Goal: Transaction & Acquisition: Purchase product/service

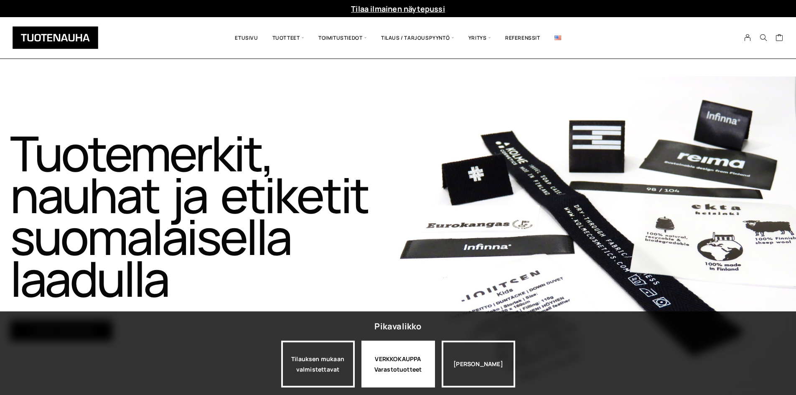
click at [429, 376] on div "VERKKOKAUPPA Varastotuotteet" at bounding box center [399, 364] width 74 height 47
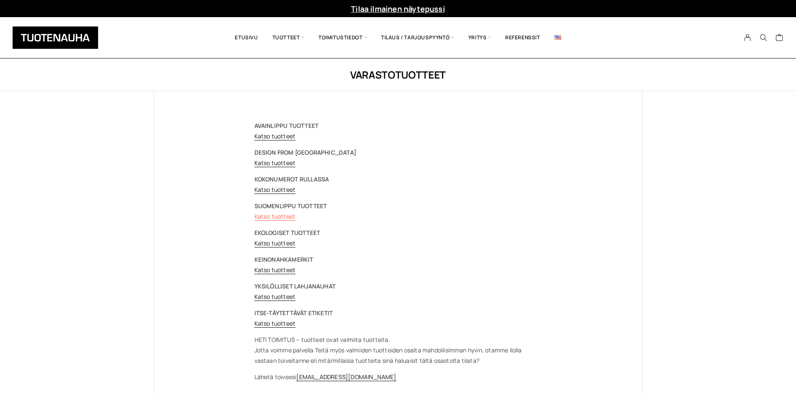
click at [285, 217] on link "Katso tuotteet" at bounding box center [275, 216] width 41 height 8
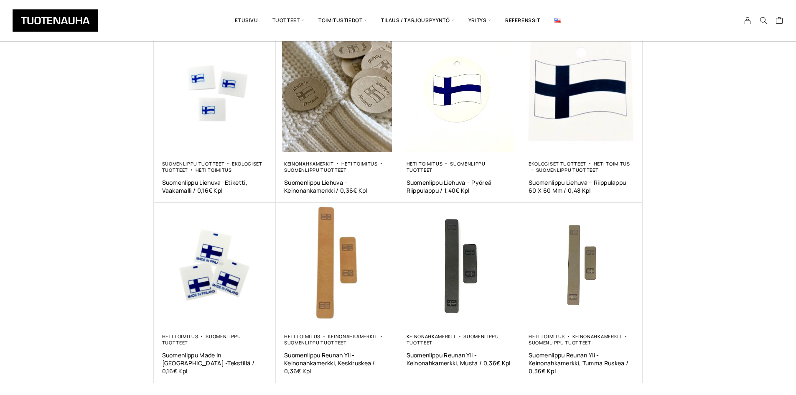
scroll to position [537, 0]
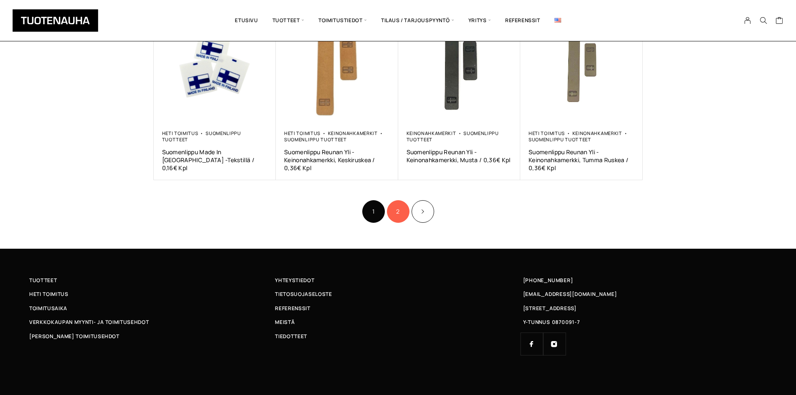
click at [393, 208] on link "2" at bounding box center [398, 211] width 23 height 23
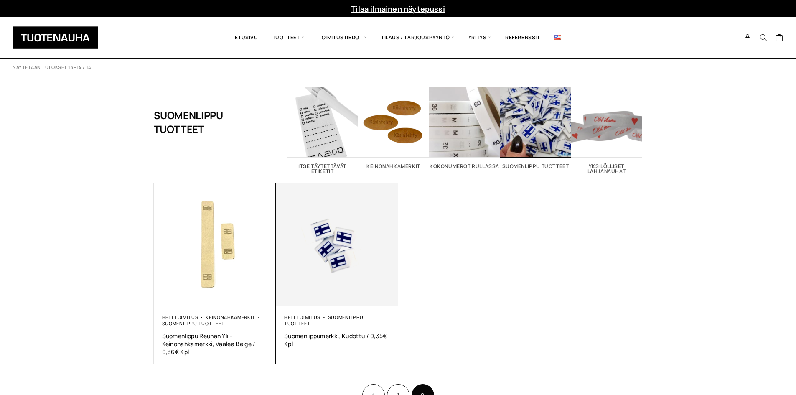
click at [341, 255] on img at bounding box center [337, 244] width 122 height 122
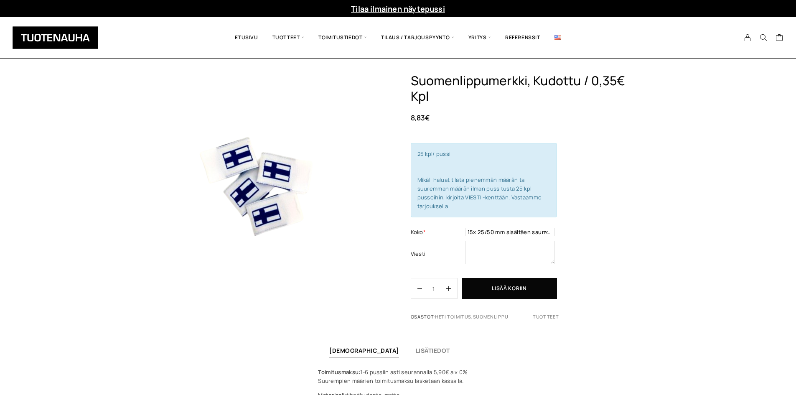
click at [734, 152] on div "Suomenlippumerkki, Kudottu / 0,35€ Kpl 8,83 € 25 kpl/ pussi Mikäli haluat tilat…" at bounding box center [398, 265] width 796 height 384
